Goal: Navigation & Orientation: Find specific page/section

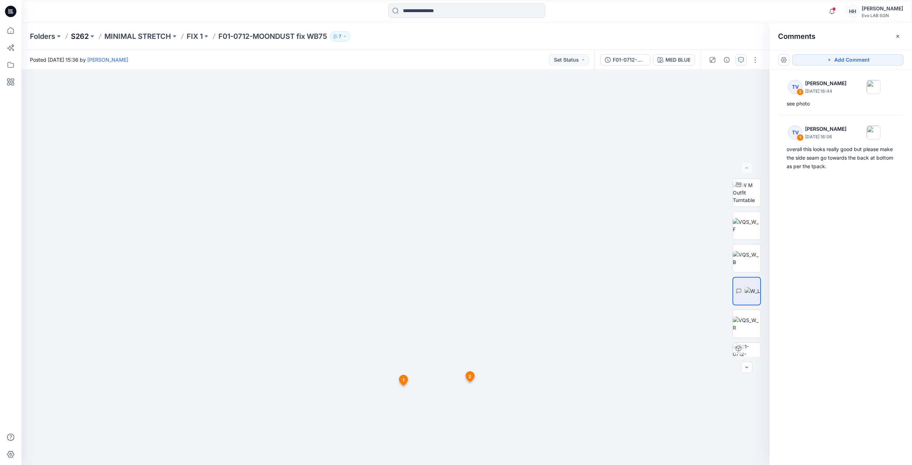
click at [85, 37] on p "S262" at bounding box center [80, 36] width 18 height 10
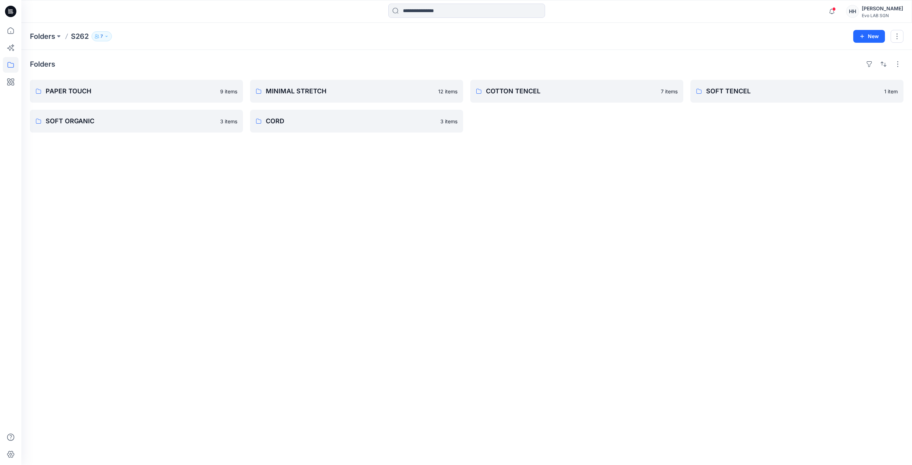
click at [646, 135] on div "Folders PAPER TOUCH 9 items SOFT ORGANIC 3 items MINIMAL STRETCH 12 items CORD …" at bounding box center [466, 257] width 891 height 415
click at [134, 95] on p "PAPER TOUCH" at bounding box center [136, 91] width 180 height 10
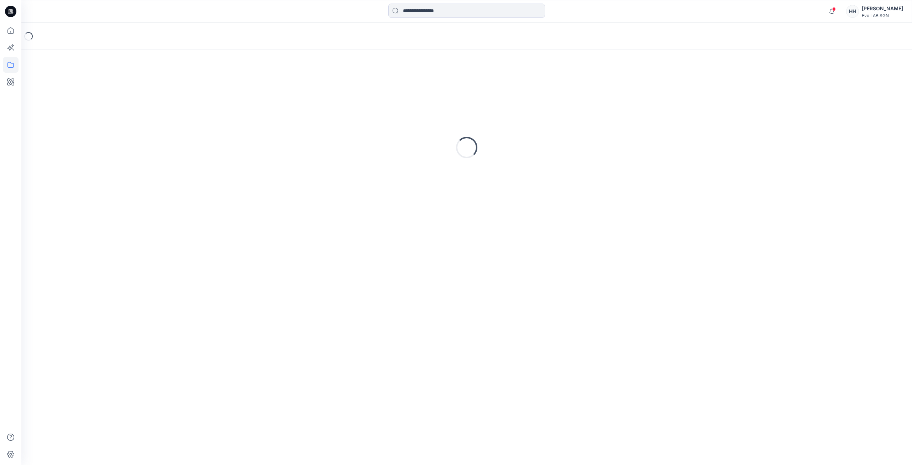
click at [134, 95] on div "Loading..." at bounding box center [466, 147] width 873 height 178
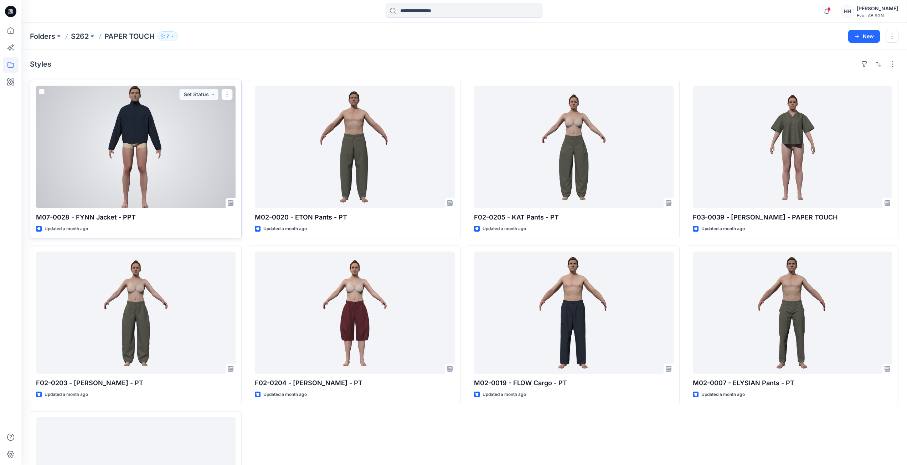
click at [170, 135] on div at bounding box center [135, 147] width 199 height 122
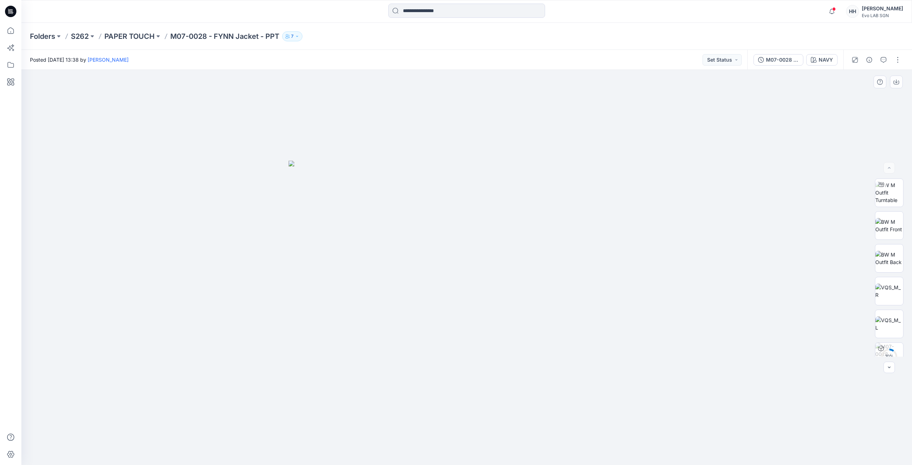
drag, startPoint x: 637, startPoint y: 225, endPoint x: 550, endPoint y: 208, distance: 88.2
click at [637, 225] on img at bounding box center [467, 313] width 356 height 305
click at [891, 200] on img at bounding box center [889, 192] width 28 height 22
drag, startPoint x: 498, startPoint y: 211, endPoint x: 498, endPoint y: 257, distance: 46.3
click at [892, 231] on img at bounding box center [889, 225] width 28 height 15
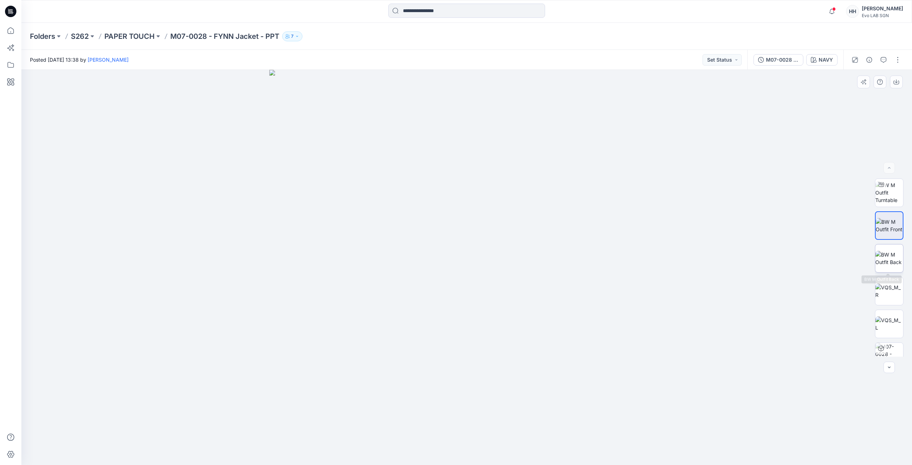
click at [887, 255] on img at bounding box center [889, 258] width 28 height 15
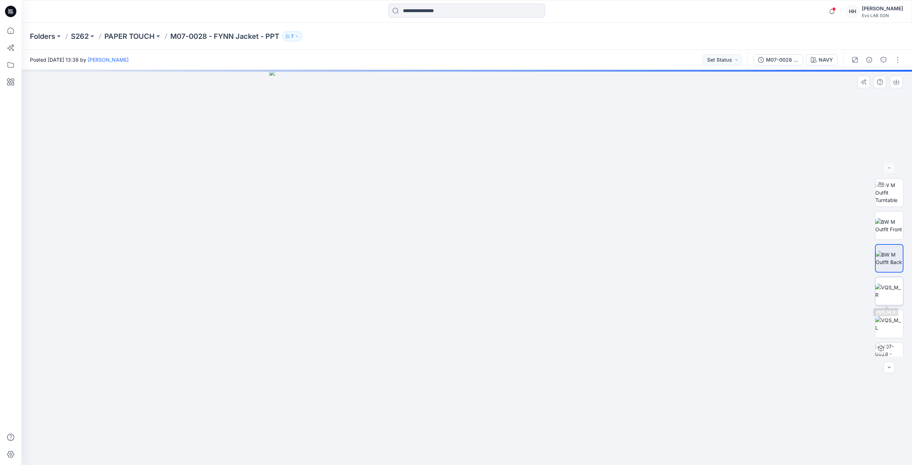
click at [891, 297] on img at bounding box center [889, 291] width 28 height 15
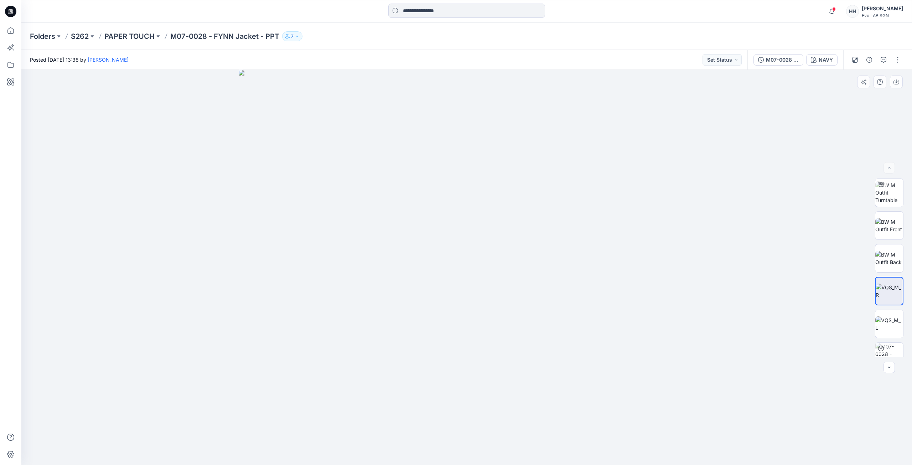
drag, startPoint x: 472, startPoint y: 234, endPoint x: 492, endPoint y: 182, distance: 55.4
click at [885, 186] on img at bounding box center [889, 192] width 28 height 22
drag, startPoint x: 456, startPoint y: 200, endPoint x: 472, endPoint y: 250, distance: 52.7
drag, startPoint x: 494, startPoint y: 116, endPoint x: 491, endPoint y: 334, distance: 217.7
drag, startPoint x: 504, startPoint y: 217, endPoint x: 545, endPoint y: 244, distance: 49.0
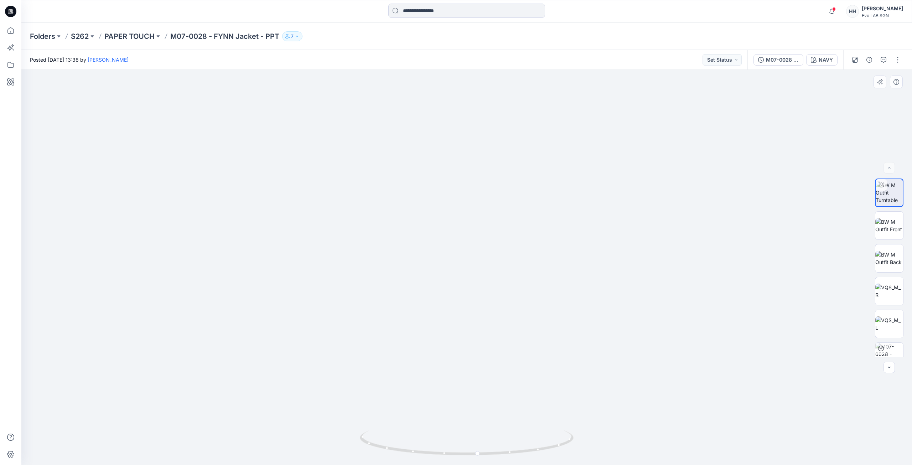
click at [545, 243] on img at bounding box center [523, 246] width 1020 height 438
drag, startPoint x: 482, startPoint y: 455, endPoint x: 561, endPoint y: 413, distance: 88.9
click at [539, 462] on div at bounding box center [467, 447] width 214 height 36
drag, startPoint x: 613, startPoint y: 265, endPoint x: 557, endPoint y: 274, distance: 56.3
click at [557, 274] on img at bounding box center [483, 251] width 1020 height 426
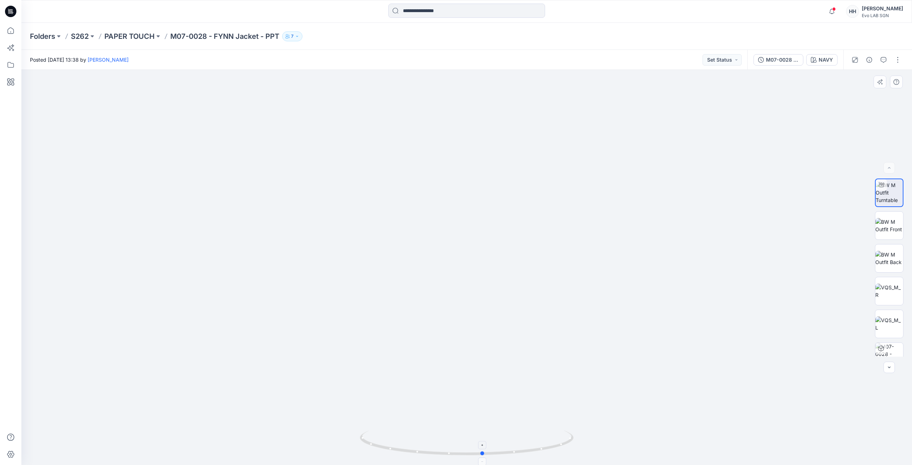
drag, startPoint x: 533, startPoint y: 452, endPoint x: 482, endPoint y: 456, distance: 51.8
click at [482, 456] on icon at bounding box center [468, 443] width 216 height 27
